Goal: Task Accomplishment & Management: Use online tool/utility

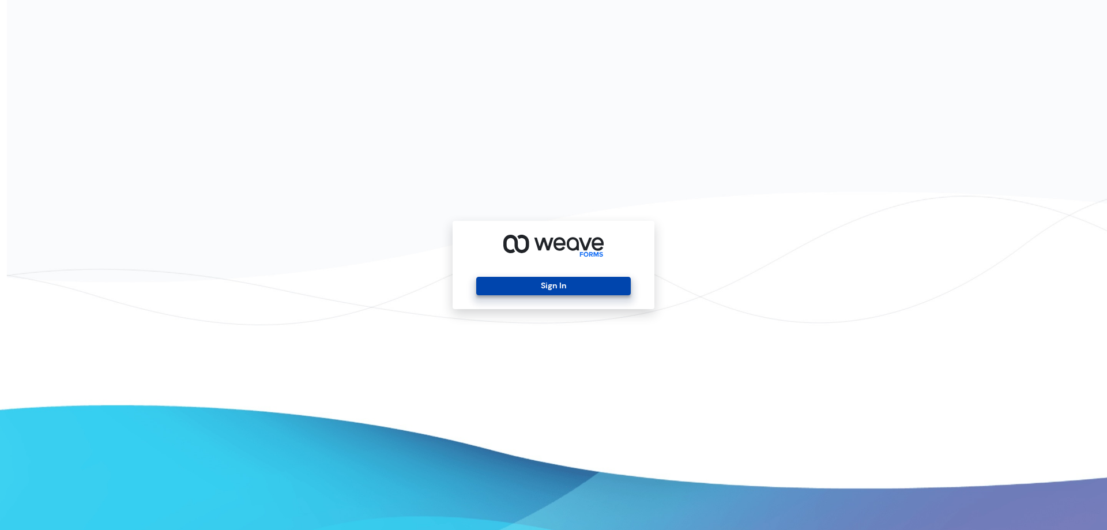
click at [536, 277] on button "Sign In" at bounding box center [553, 286] width 154 height 18
